Goal: Task Accomplishment & Management: Complete application form

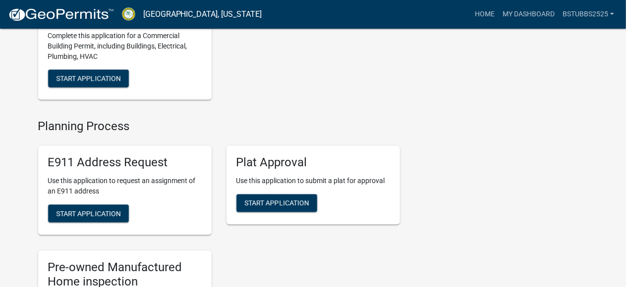
scroll to position [941, 0]
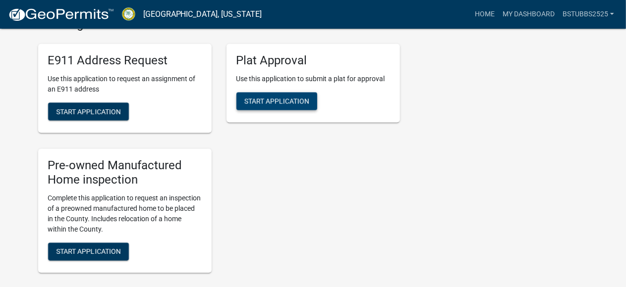
click at [276, 105] on span "Start Application" at bounding box center [276, 101] width 65 height 8
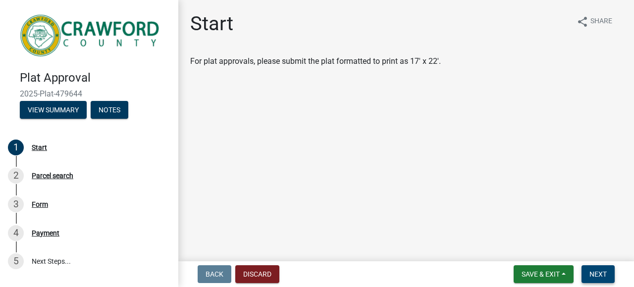
click at [602, 275] on span "Next" at bounding box center [598, 275] width 17 height 8
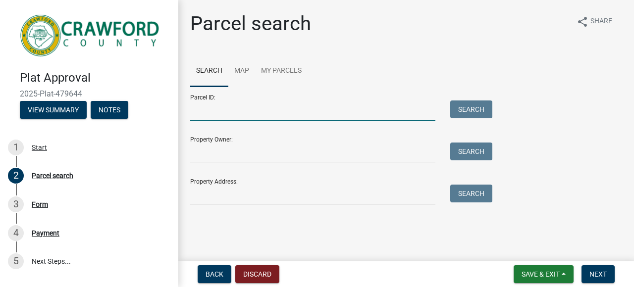
click at [272, 113] on input "Parcel ID:" at bounding box center [312, 111] width 245 height 20
type input "C040-004"
click at [469, 105] on button "Search" at bounding box center [471, 110] width 42 height 18
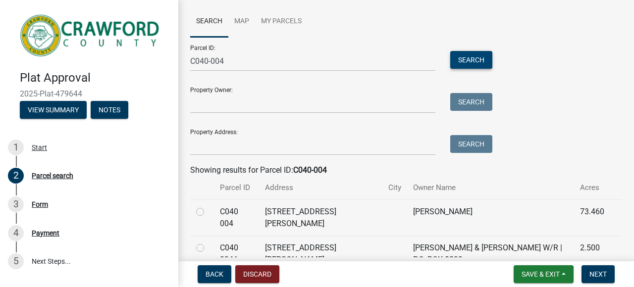
scroll to position [99, 0]
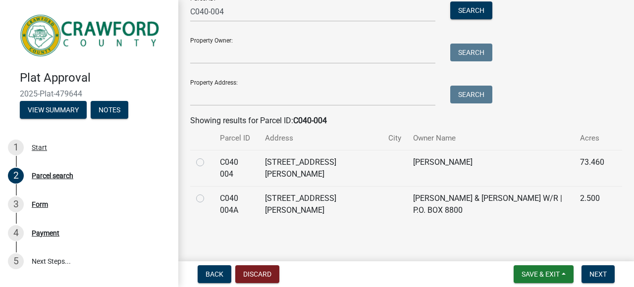
click at [208, 157] on label at bounding box center [208, 157] width 0 height 0
click at [208, 162] on 004 "radio" at bounding box center [211, 160] width 6 height 6
radio 004 "true"
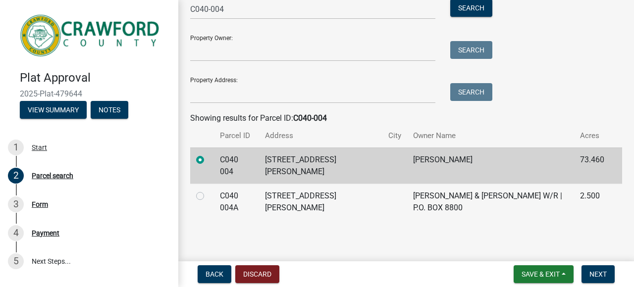
scroll to position [102, 0]
click at [591, 271] on span "Next" at bounding box center [598, 275] width 17 height 8
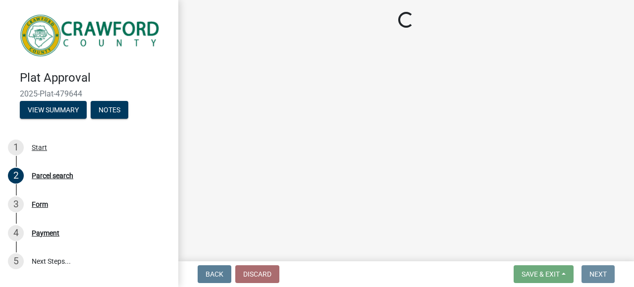
scroll to position [0, 0]
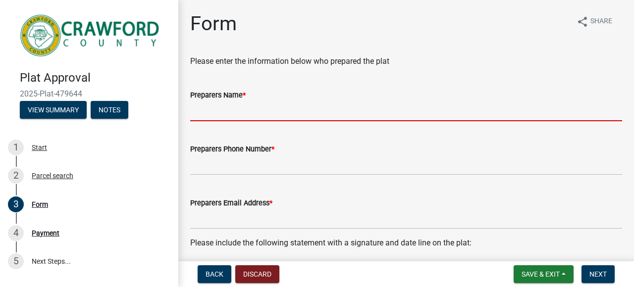
click at [264, 116] on input "Preparers Name *" at bounding box center [406, 111] width 432 height 20
type input "[PERSON_NAME]"
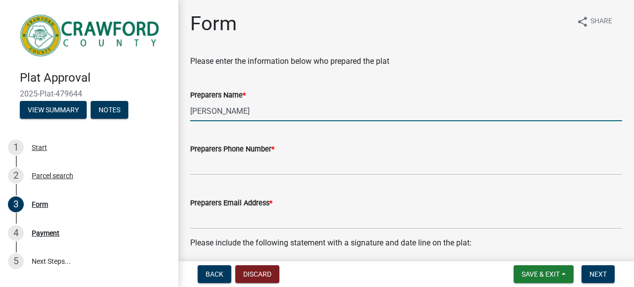
click at [244, 178] on wm-data-entity-input "Preparers Phone Number *" at bounding box center [406, 156] width 432 height 54
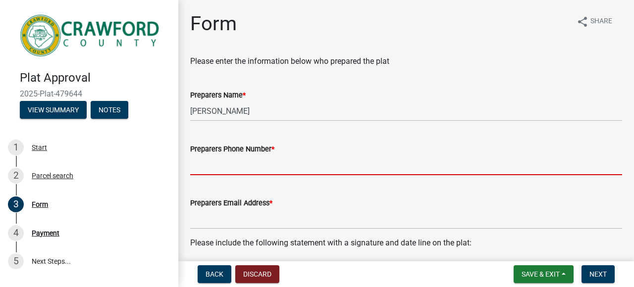
click at [238, 168] on input "Preparers Phone Number *" at bounding box center [406, 165] width 432 height 20
type input "[PHONE_NUMBER]"
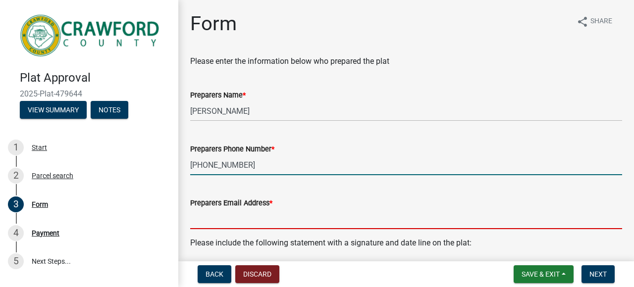
click at [257, 217] on input "Preparers Email Address *" at bounding box center [406, 219] width 432 height 20
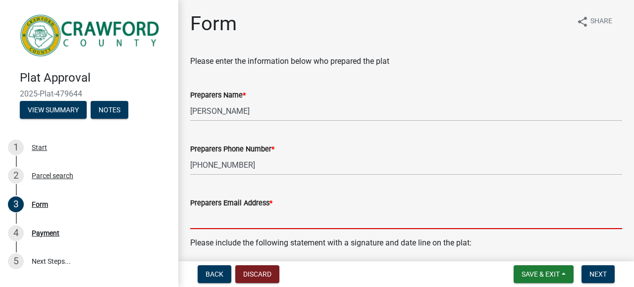
type input "[PERSON_NAME][EMAIL_ADDRESS][DOMAIN_NAME]"
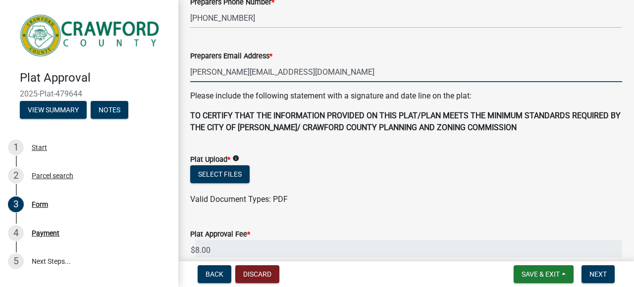
scroll to position [149, 0]
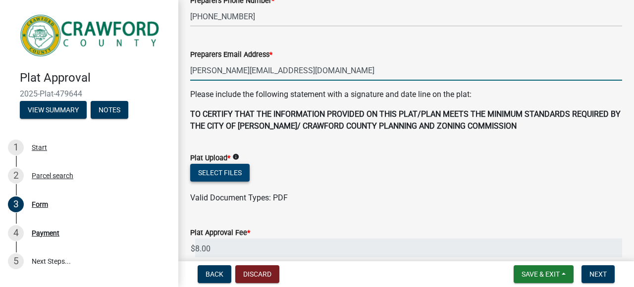
click at [223, 168] on button "Select files" at bounding box center [219, 173] width 59 height 18
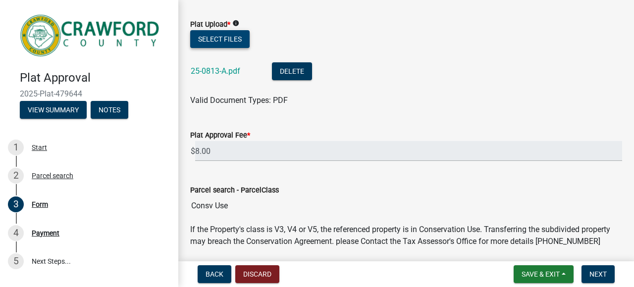
scroll to position [297, 0]
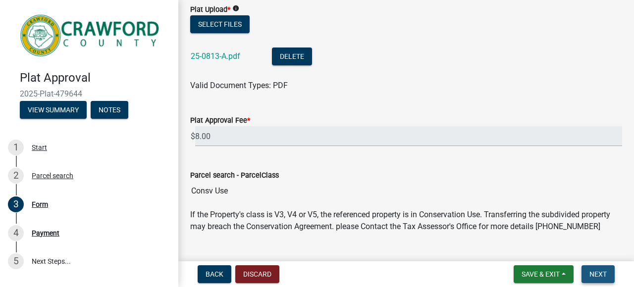
click at [601, 271] on span "Next" at bounding box center [598, 275] width 17 height 8
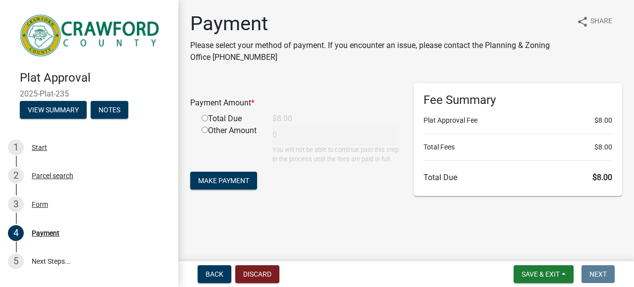
click at [204, 119] on input "radio" at bounding box center [205, 118] width 6 height 6
radio input "true"
type input "8"
click at [219, 185] on span "Make Payment" at bounding box center [223, 181] width 51 height 8
